Goal: Check status: Check status

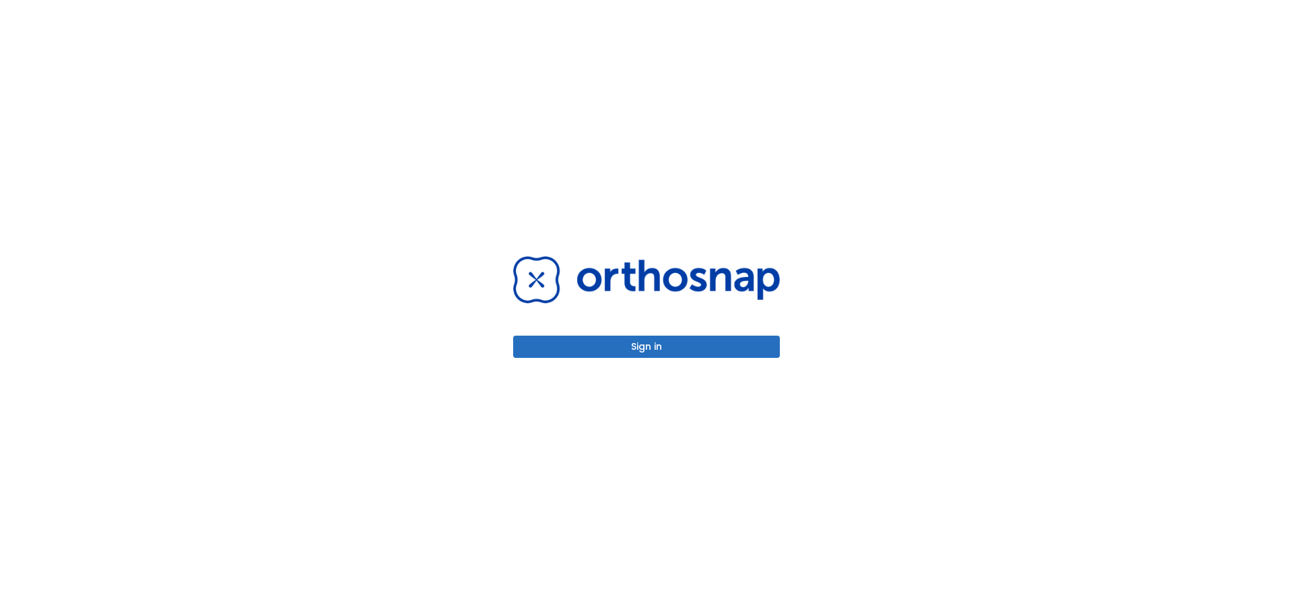
click at [676, 338] on button "Sign in" at bounding box center [646, 346] width 267 height 22
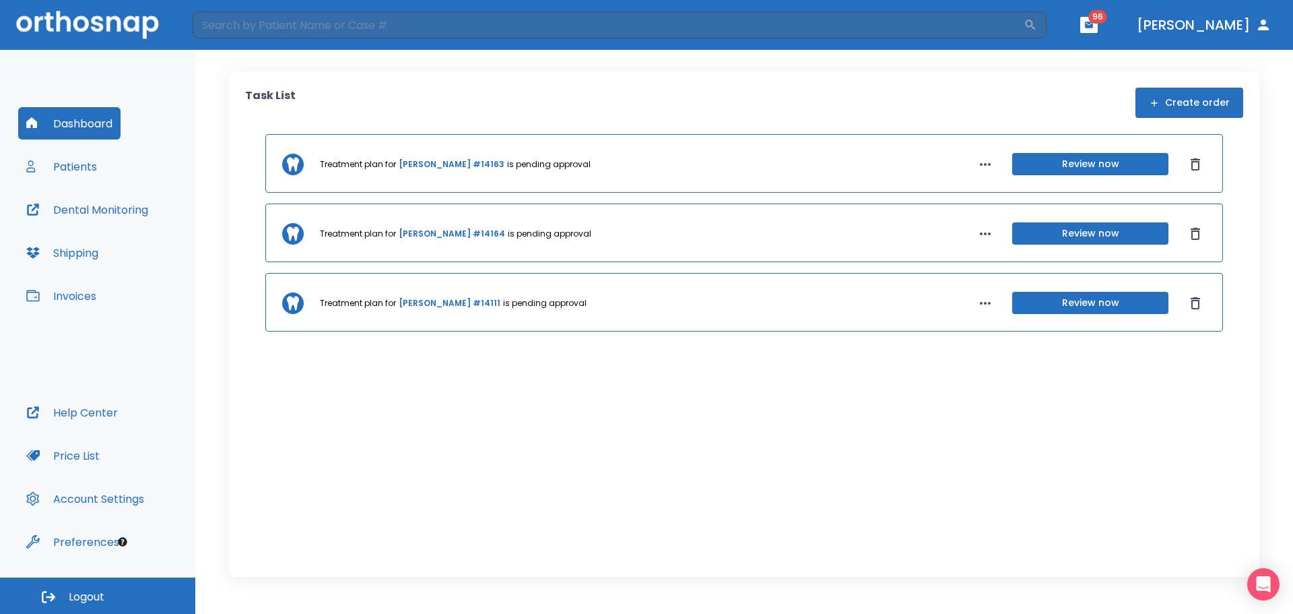
click at [93, 166] on button "Patients" at bounding box center [61, 166] width 87 height 32
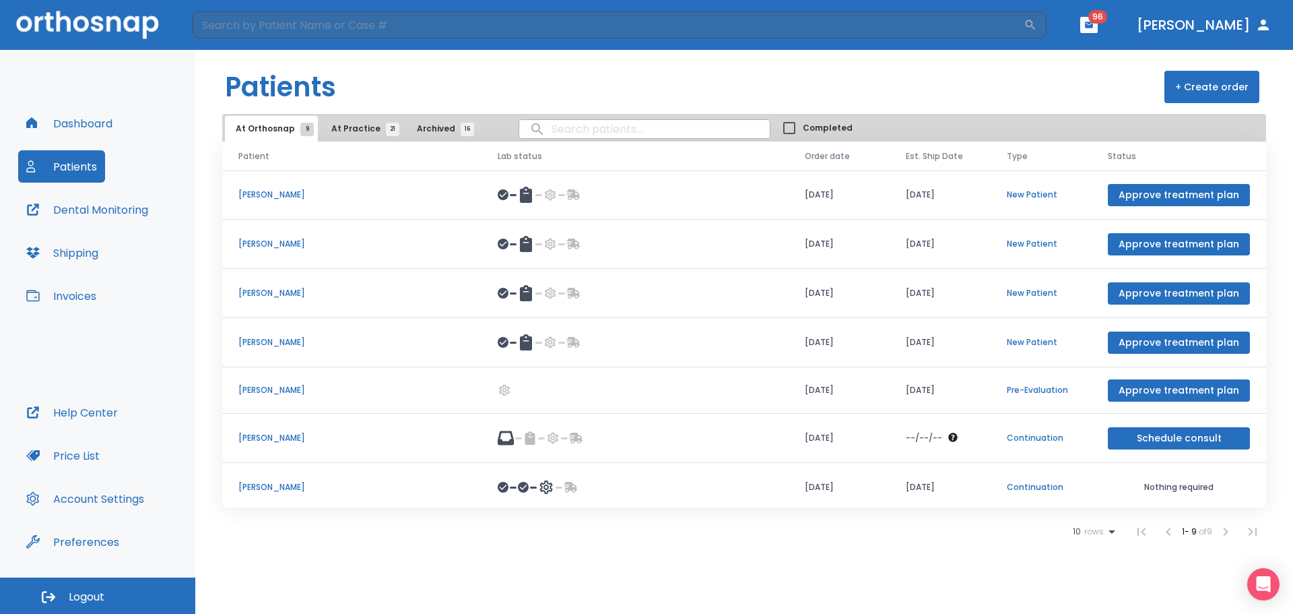
scroll to position [104, 0]
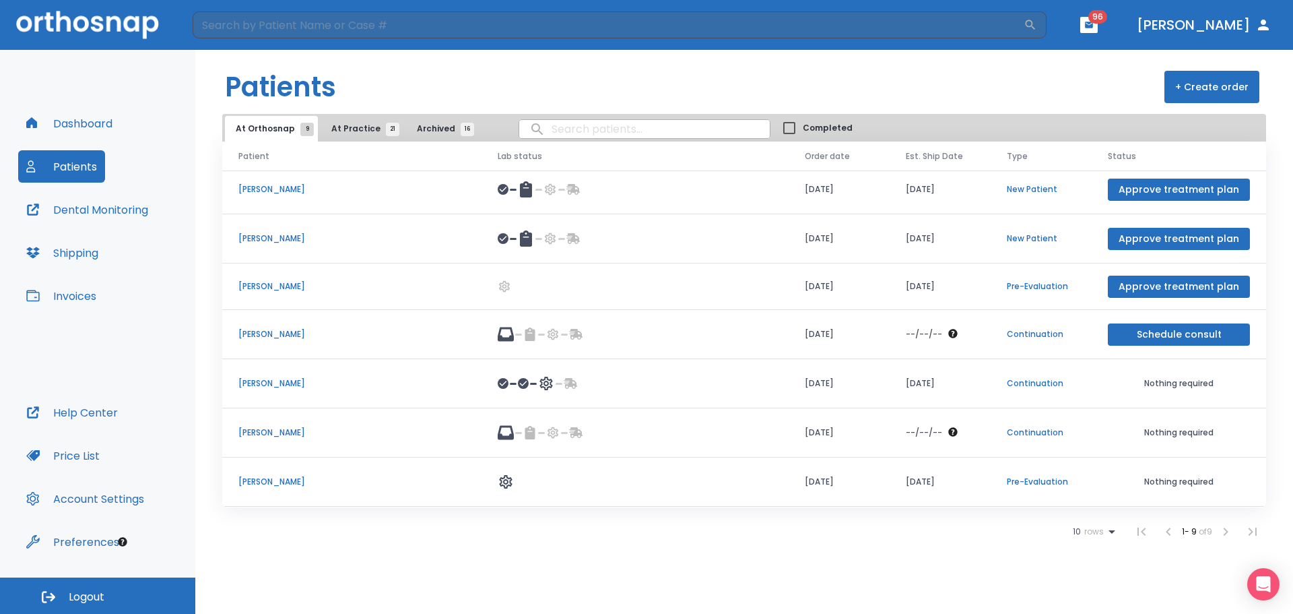
click at [363, 123] on span "At Practice 21" at bounding box center [361, 129] width 61 height 12
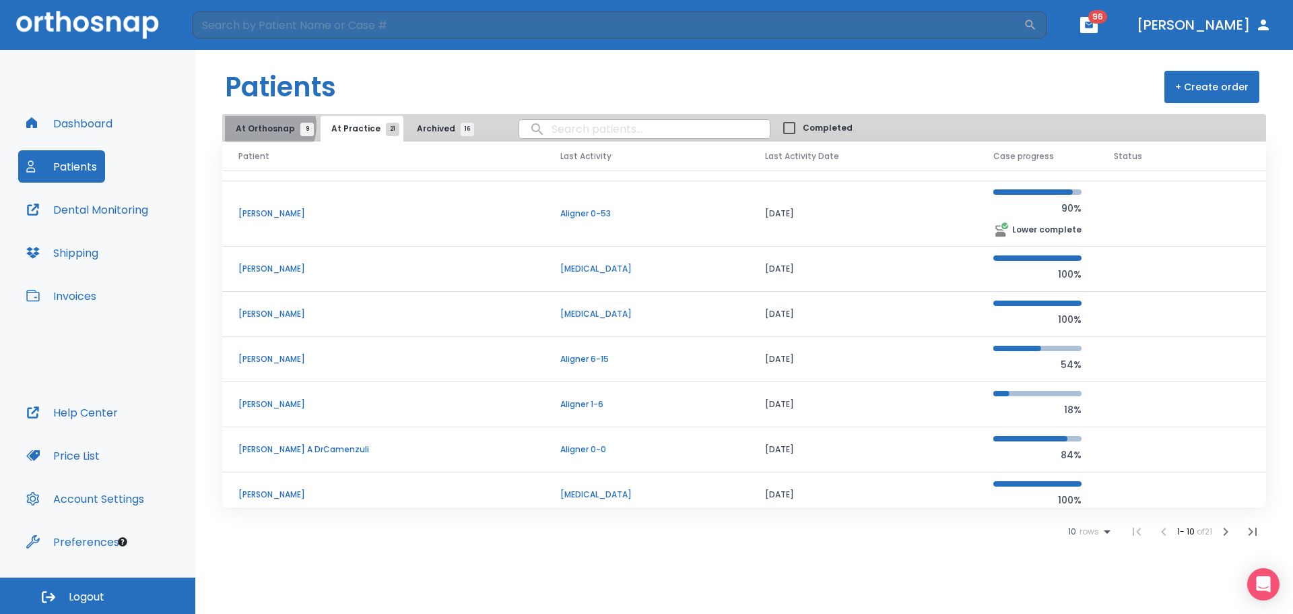
click at [267, 126] on span "At Orthosnap 9" at bounding box center [271, 129] width 71 height 12
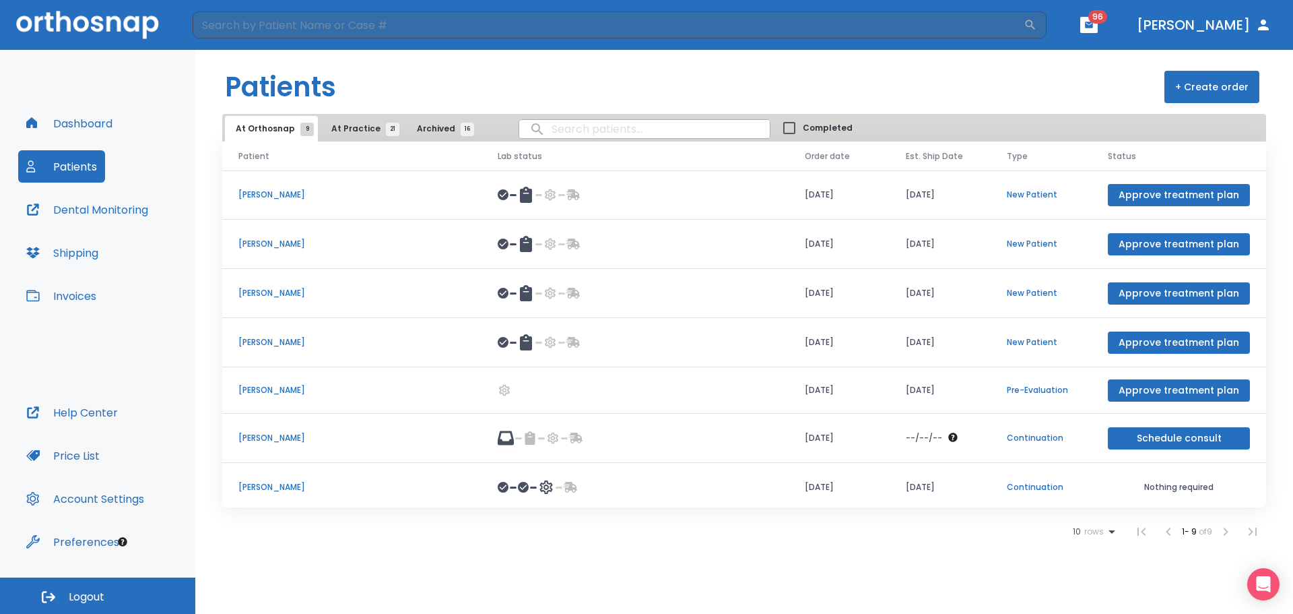
click at [343, 127] on span "At Practice 21" at bounding box center [361, 129] width 61 height 12
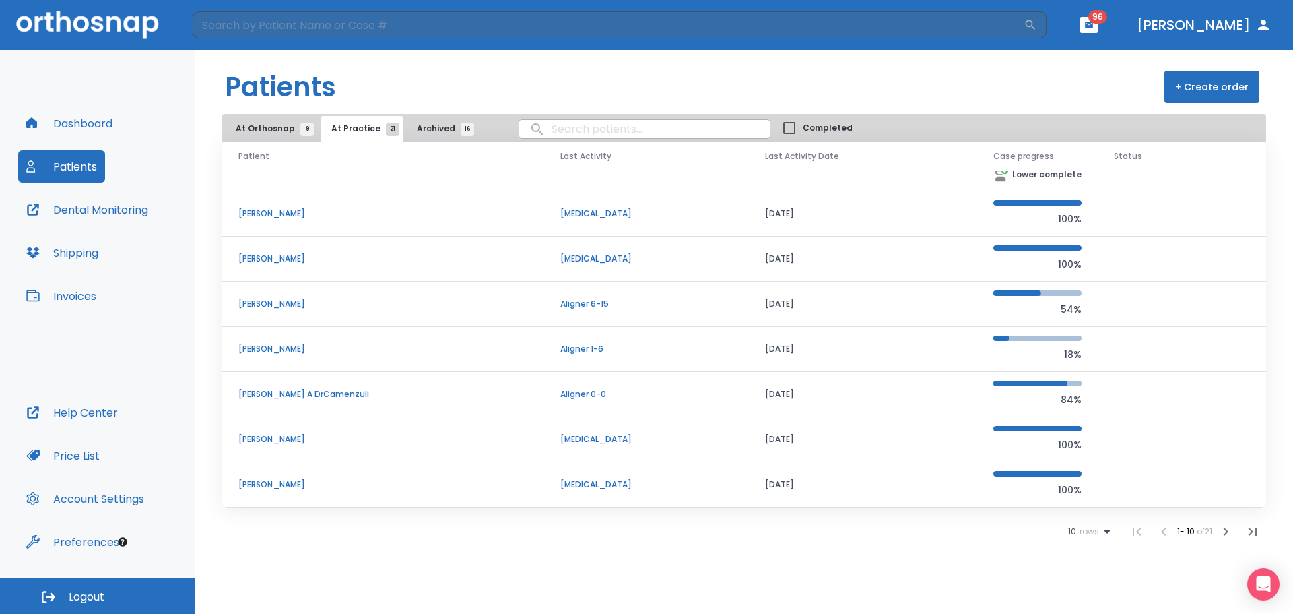
scroll to position [135, 0]
click at [1229, 528] on icon "button" at bounding box center [1226, 531] width 16 height 16
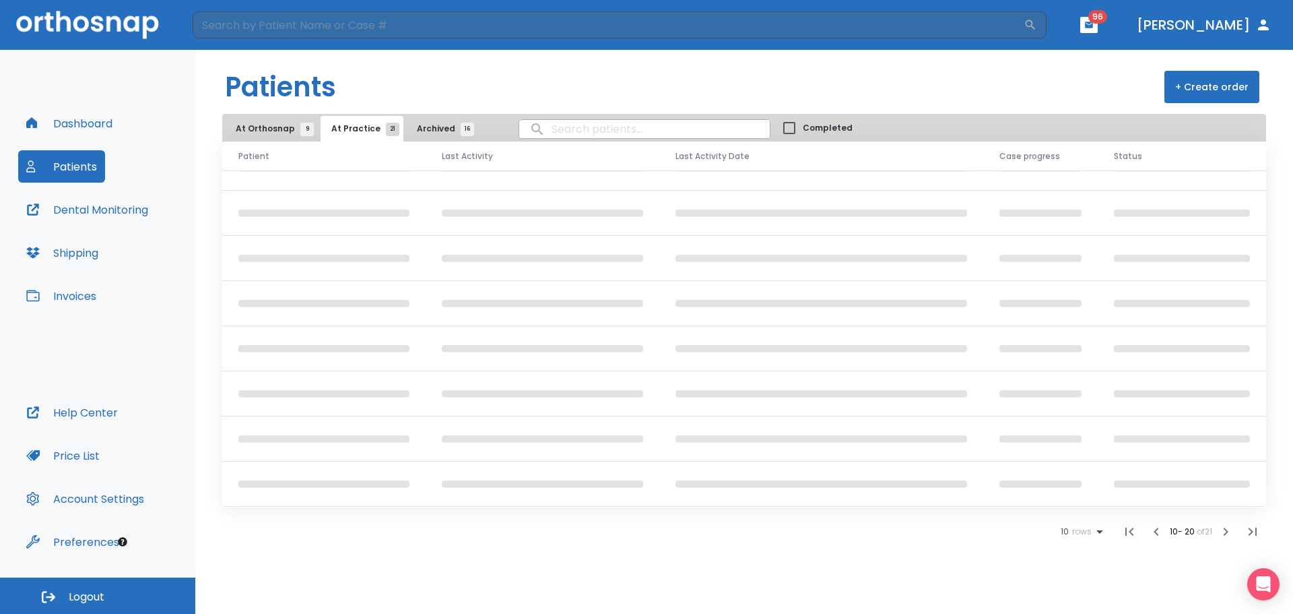
scroll to position [115, 0]
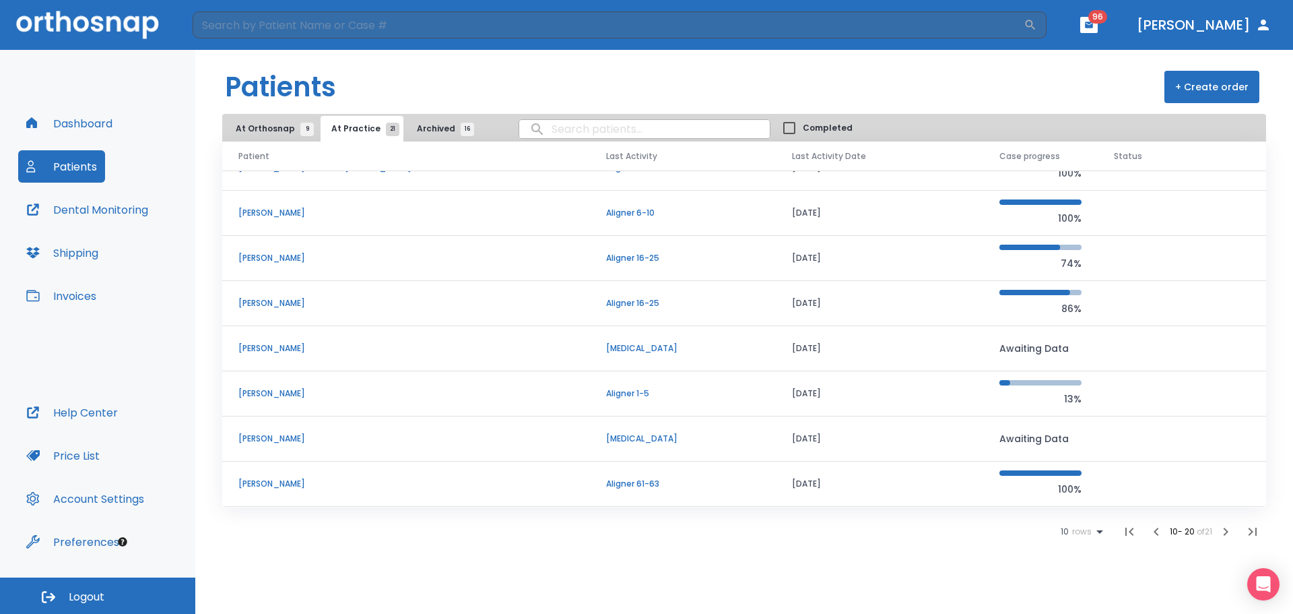
click at [252, 480] on p "Omar Sallam" at bounding box center [405, 484] width 335 height 12
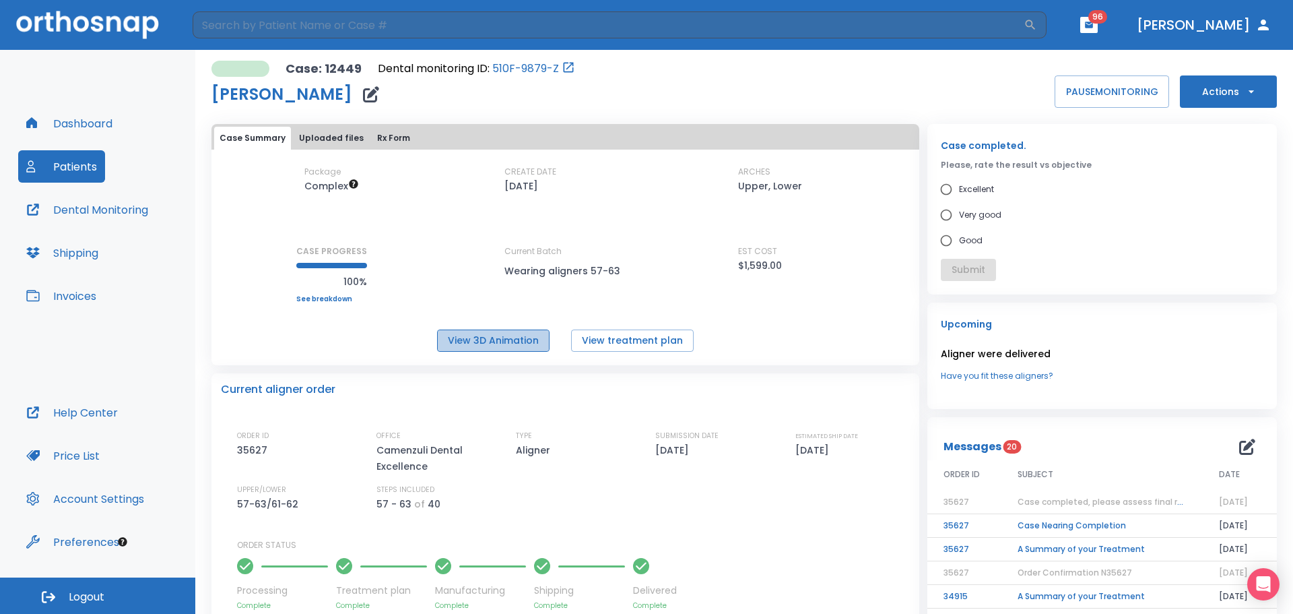
click at [521, 346] on button "View 3D Animation" at bounding box center [493, 340] width 113 height 22
